Goal: Task Accomplishment & Management: Manage account settings

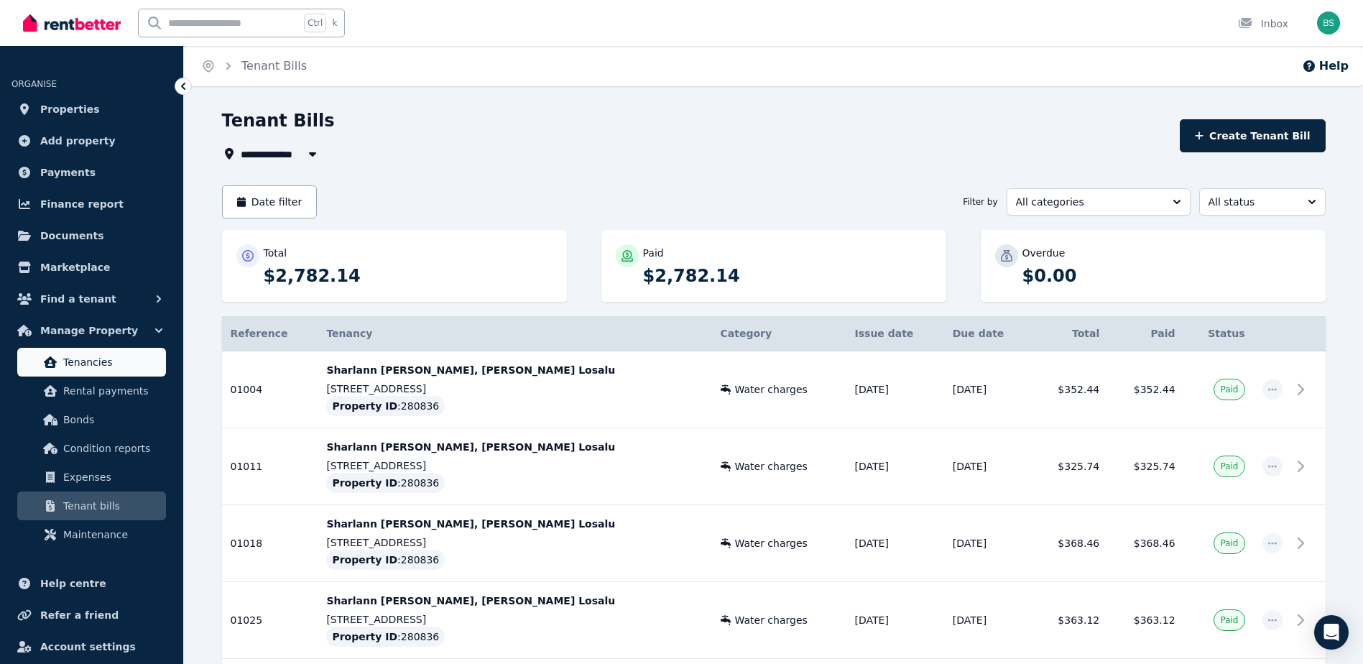
click at [99, 361] on span "Tenancies" at bounding box center [111, 361] width 97 height 17
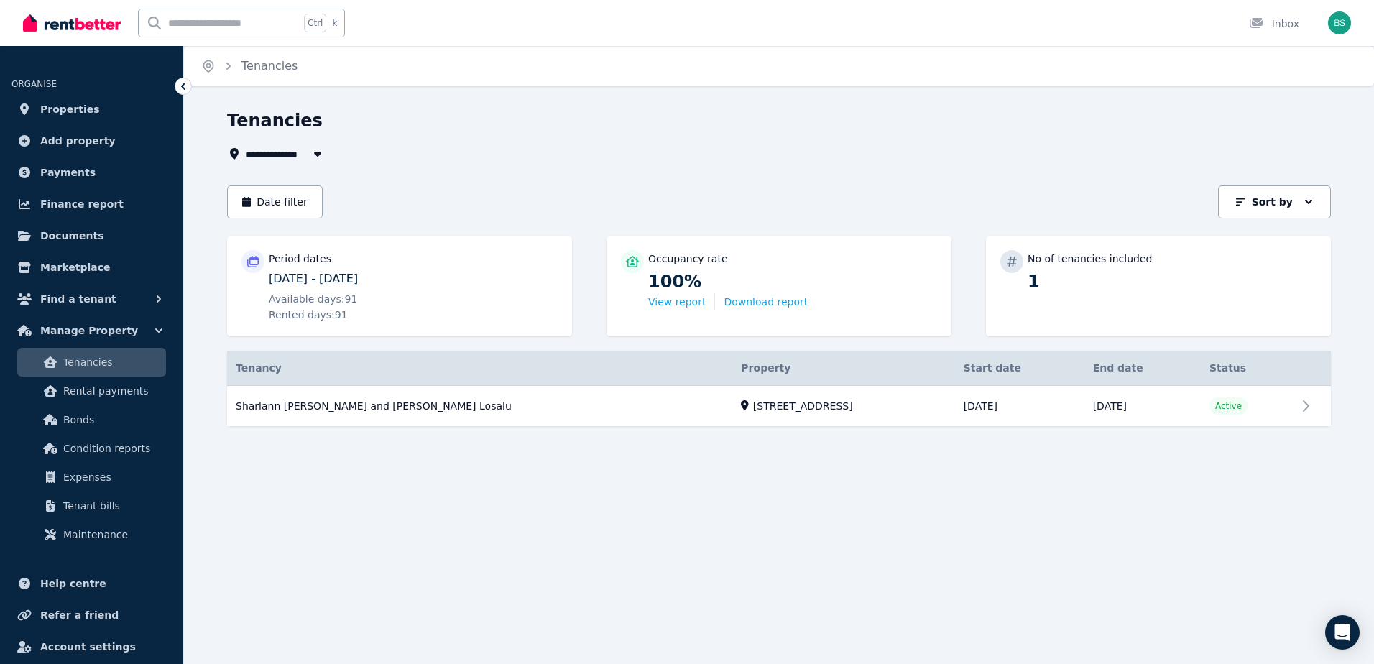
click at [338, 279] on p "20/05/2025 - 18/08/2025" at bounding box center [413, 278] width 289 height 17
click at [1309, 405] on link "View property details" at bounding box center [779, 406] width 1104 height 41
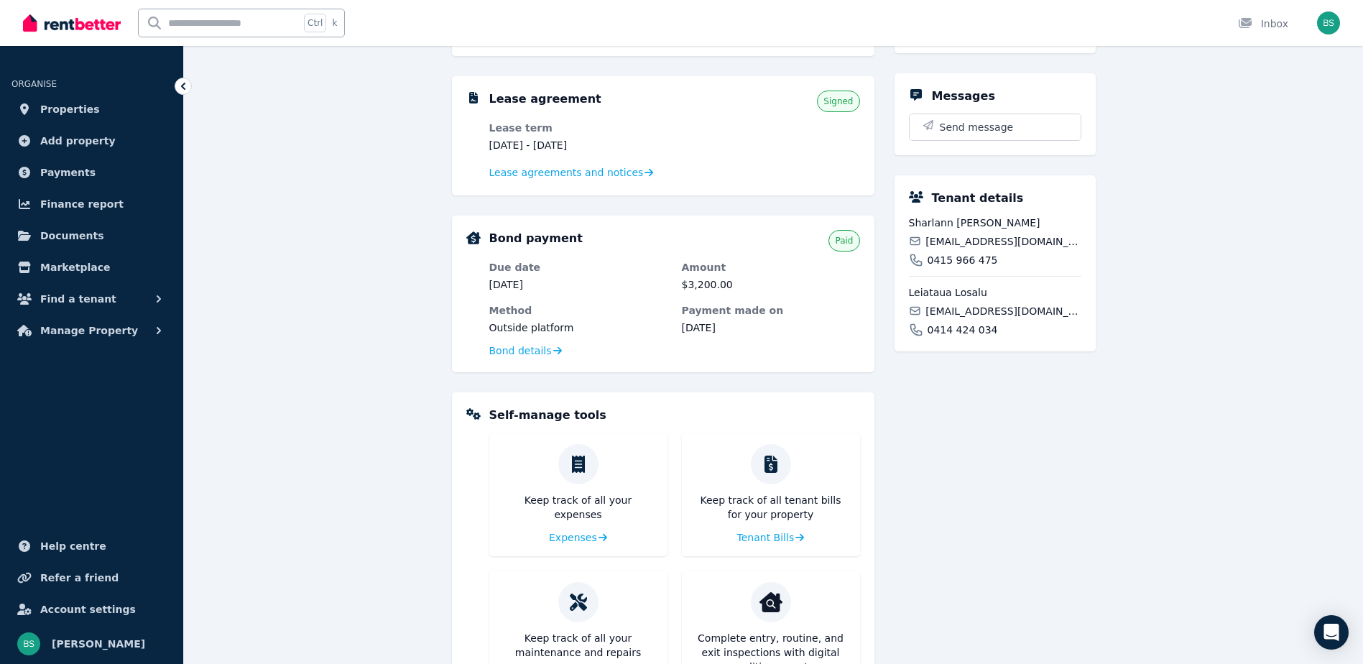
scroll to position [216, 0]
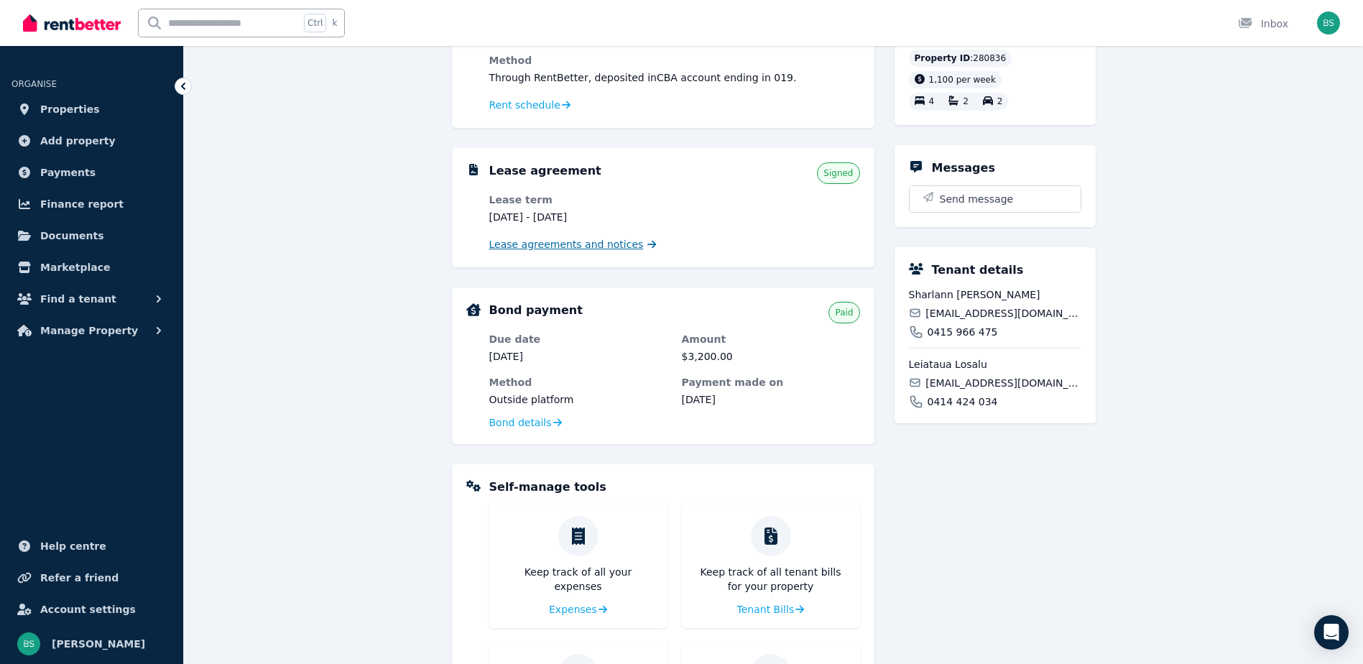
click at [553, 246] on span "Lease agreements and notices" at bounding box center [566, 244] width 154 height 14
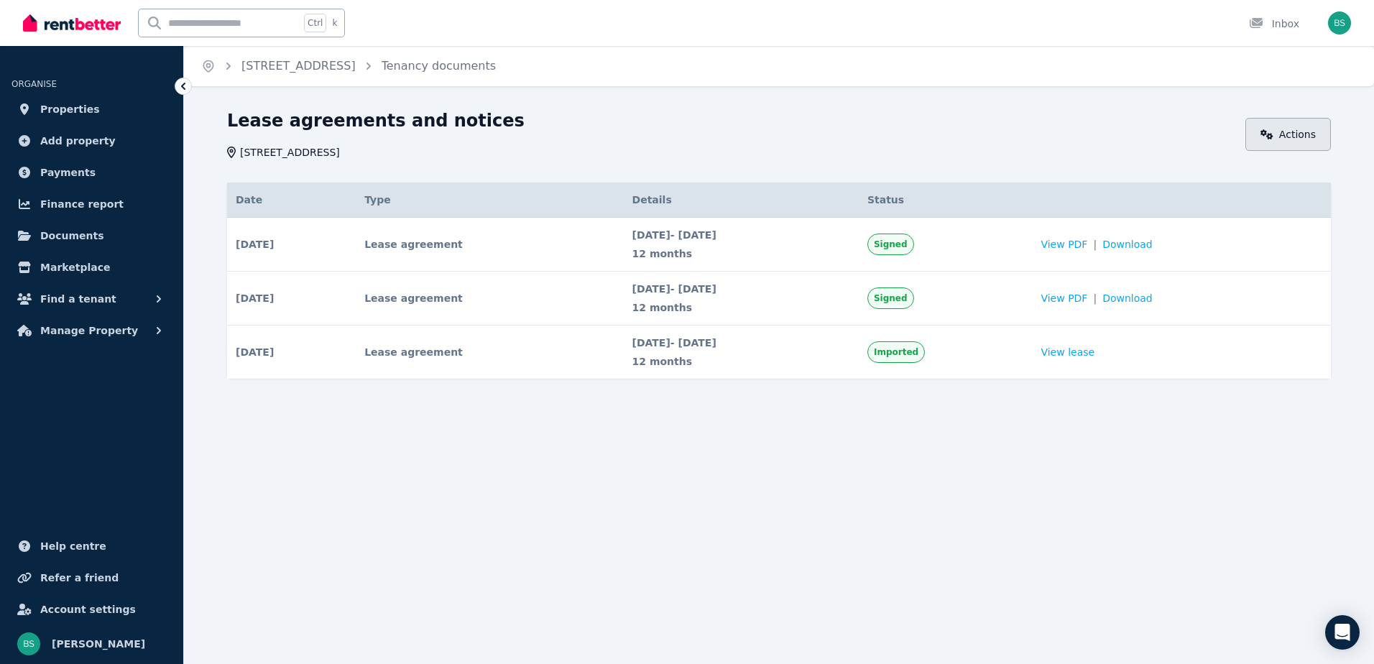
click at [1306, 134] on link "Actions" at bounding box center [1288, 134] width 86 height 33
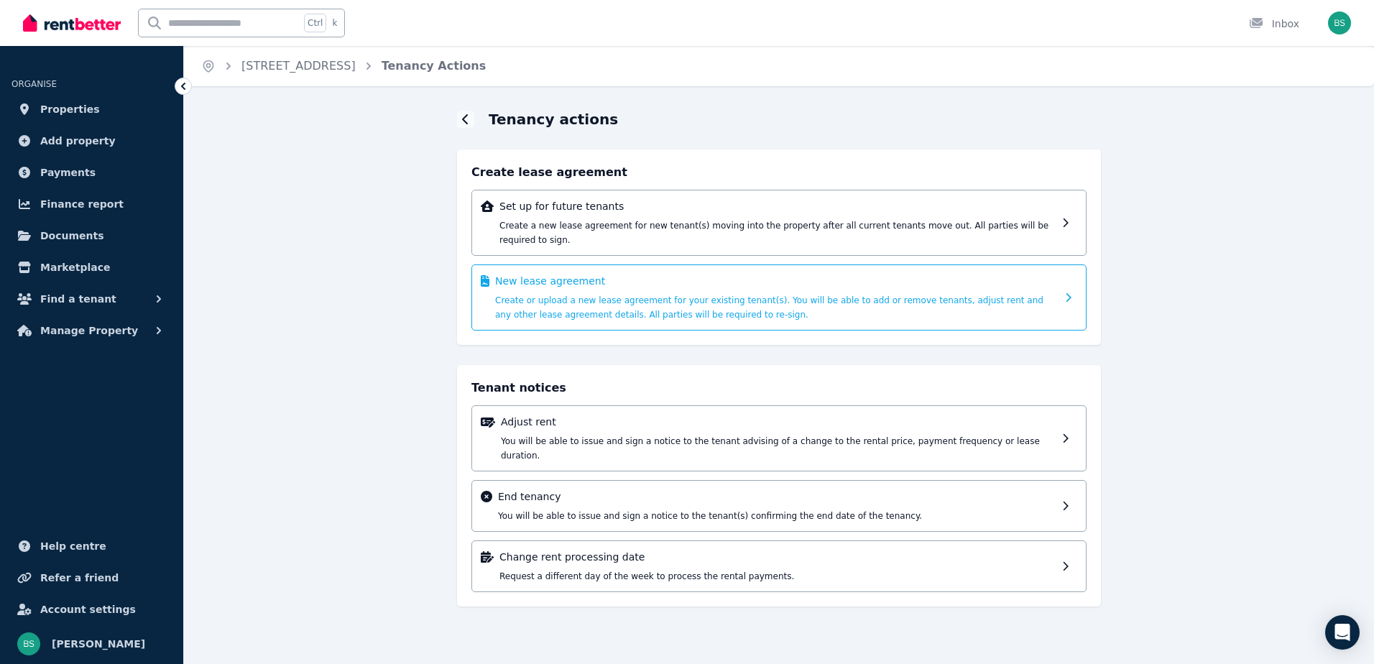
click at [944, 299] on div "New lease agreement Create or upload a new lease agreement for your existing te…" at bounding box center [775, 297] width 561 height 47
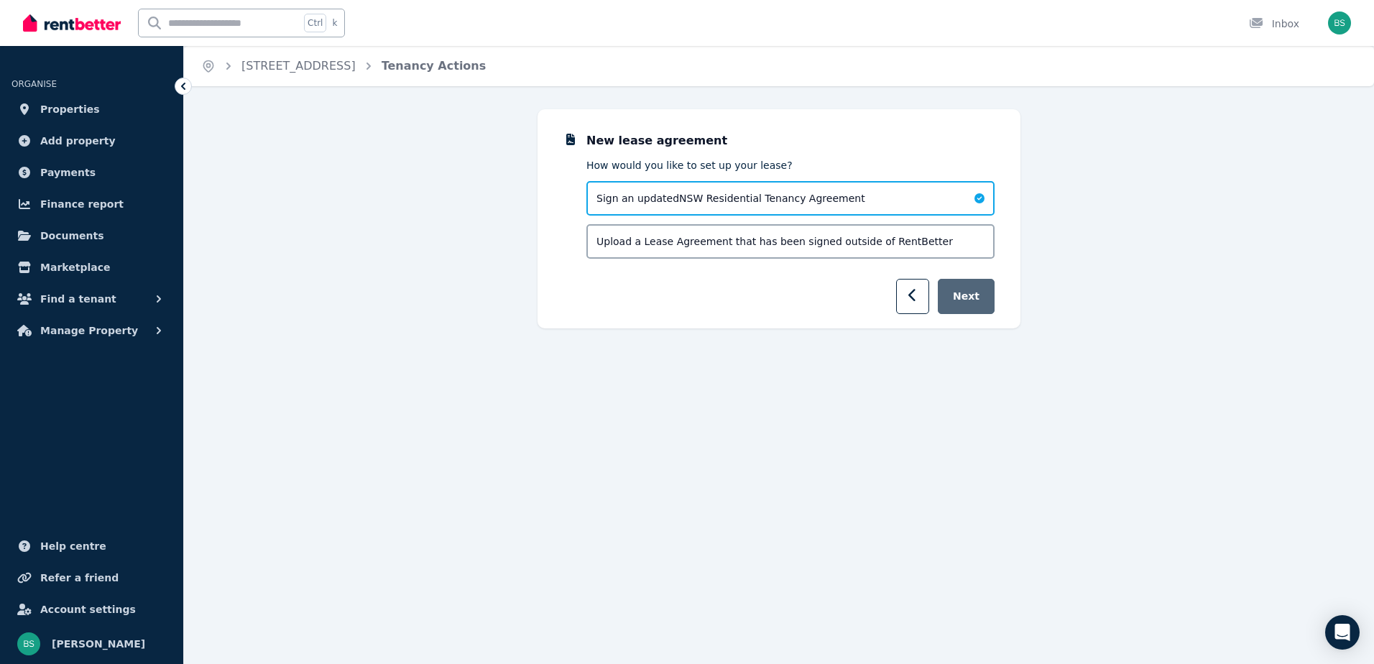
click at [981, 298] on button "Next" at bounding box center [966, 296] width 57 height 35
